Goal: Task Accomplishment & Management: Manage account settings

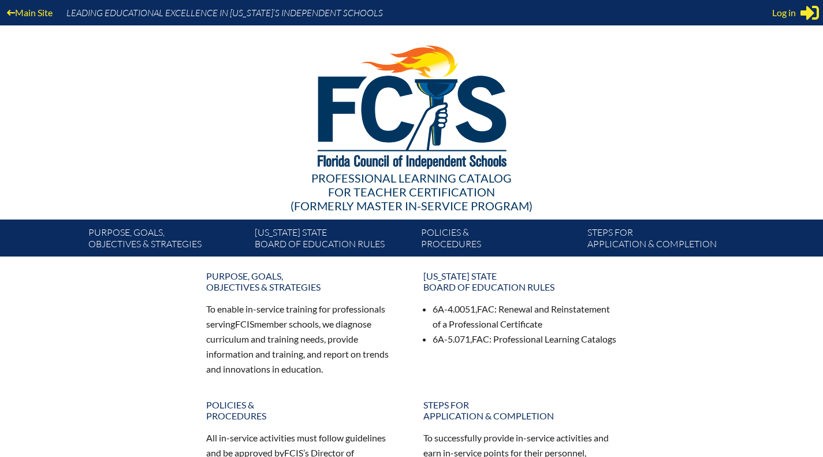
click at [787, 14] on span "Log in" at bounding box center [784, 13] width 24 height 14
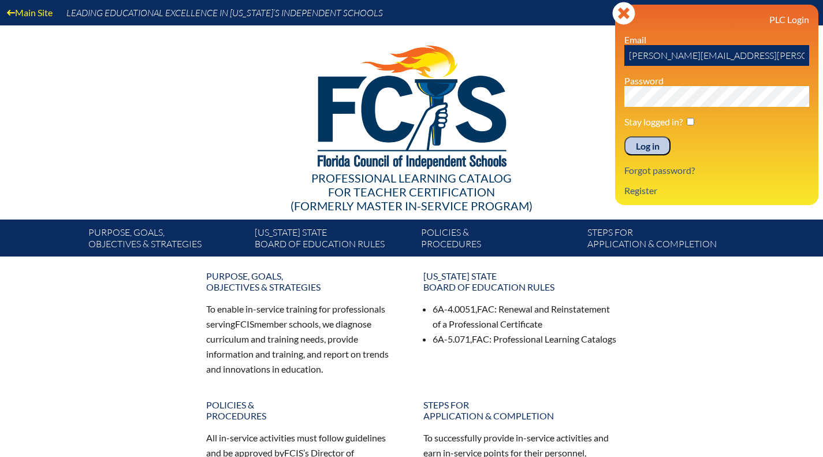
click at [647, 150] on input "Log in" at bounding box center [647, 146] width 46 height 20
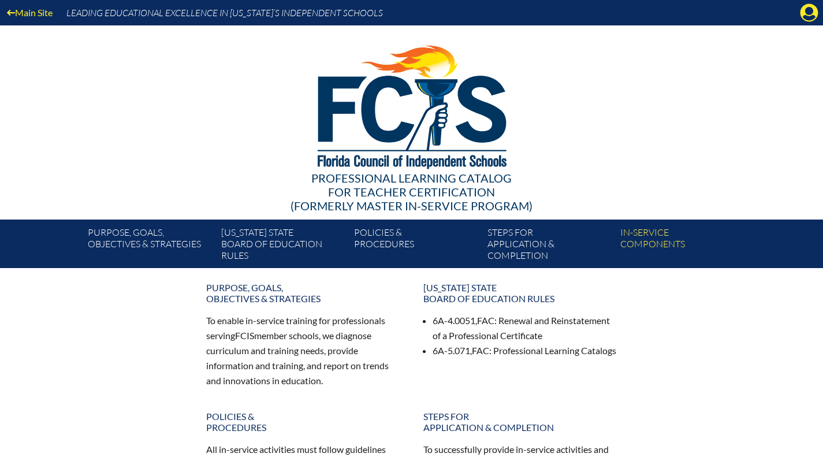
click at [809, 12] on icon "Manage account" at bounding box center [809, 12] width 18 height 18
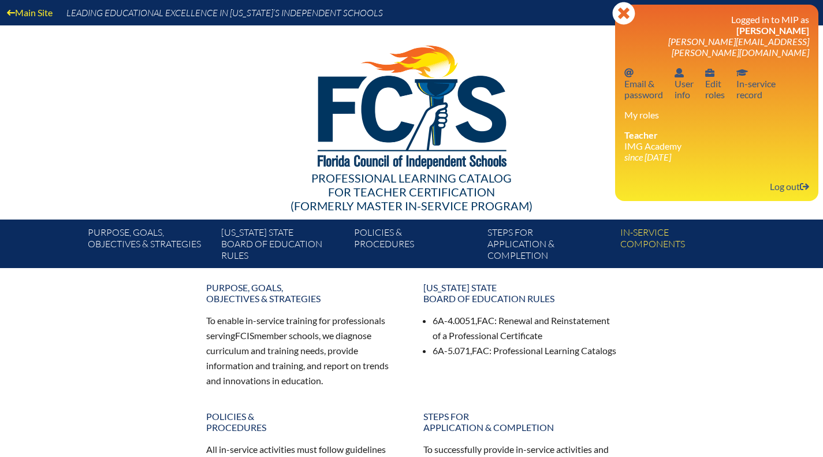
click at [755, 81] on link "In-service record In-service record" at bounding box center [756, 84] width 49 height 38
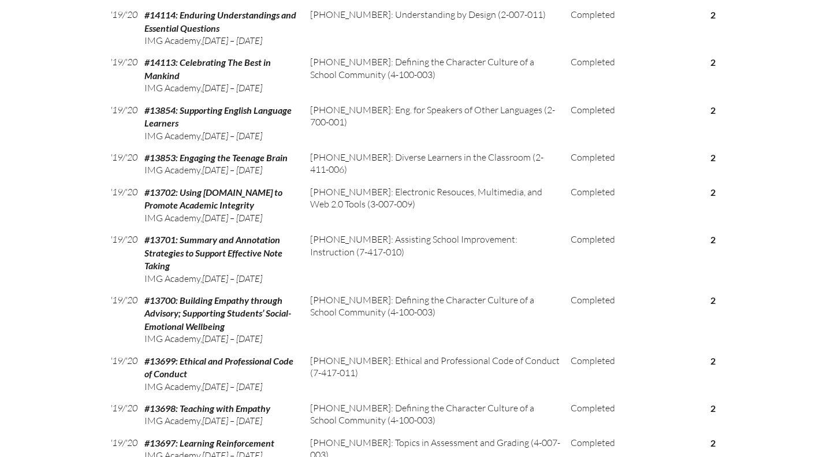
scroll to position [2753, 0]
